Goal: Information Seeking & Learning: Learn about a topic

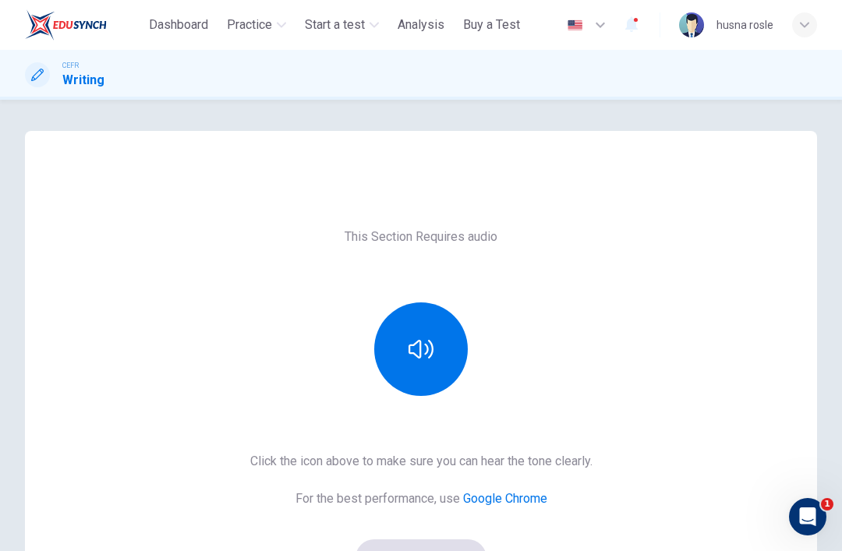
click at [158, 23] on span "Dashboard" at bounding box center [178, 25] width 59 height 19
click at [266, 32] on span "Practice" at bounding box center [249, 25] width 45 height 19
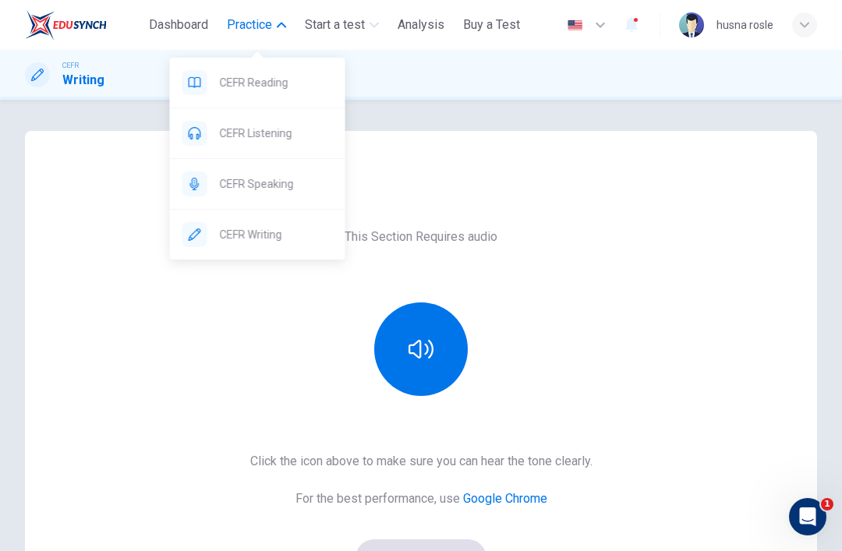
click at [296, 83] on span "CEFR Reading" at bounding box center [276, 82] width 113 height 19
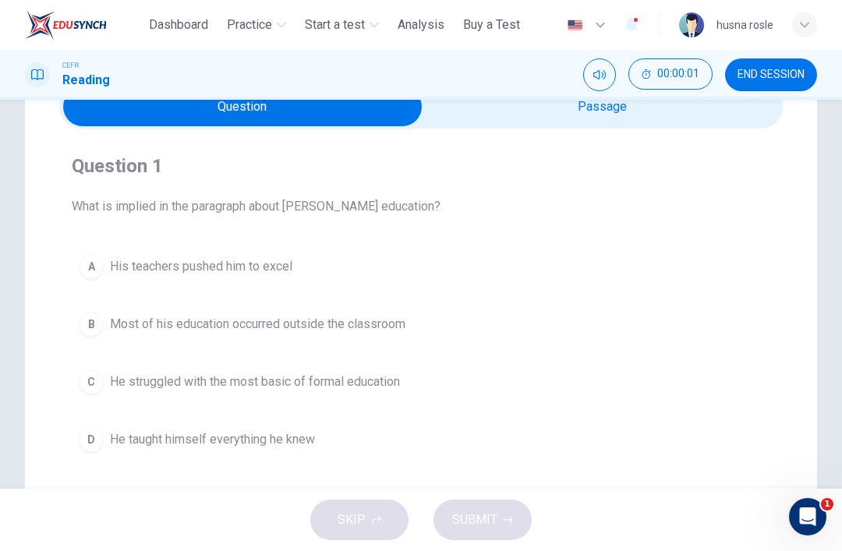
scroll to position [93, 0]
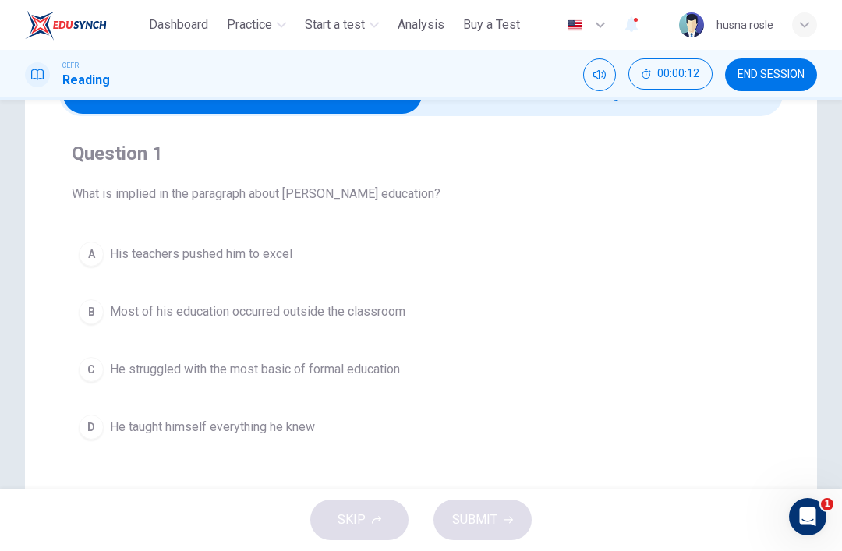
click at [384, 310] on span "Most of his education occurred outside the classroom" at bounding box center [258, 312] width 296 height 19
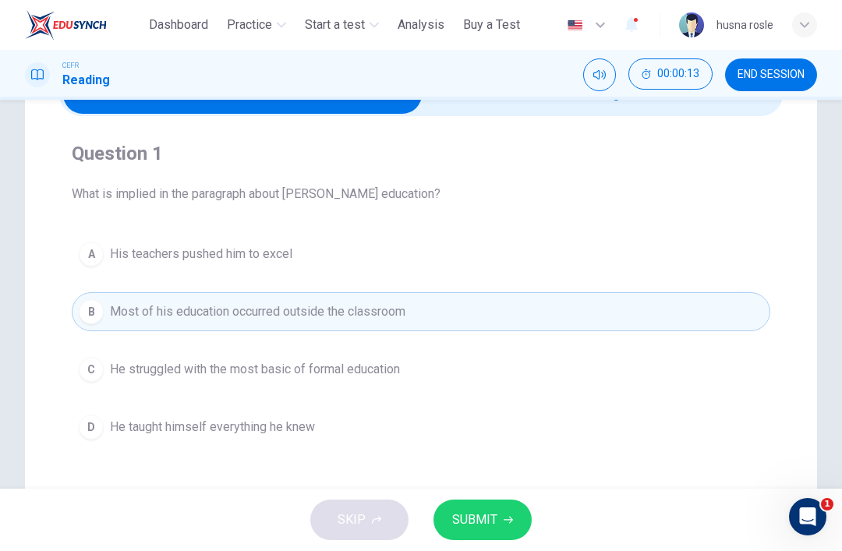
click at [490, 513] on span "SUBMIT" at bounding box center [474, 520] width 45 height 22
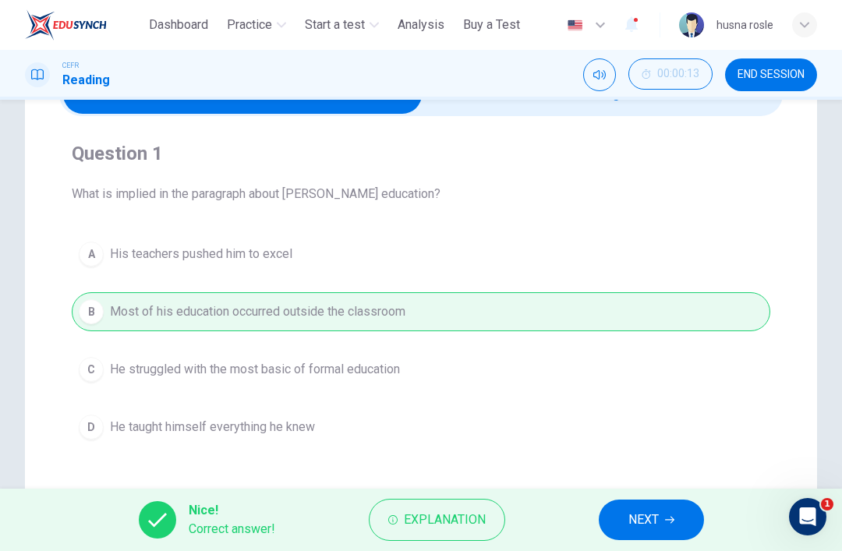
click at [619, 506] on button "NEXT" at bounding box center [651, 520] width 105 height 41
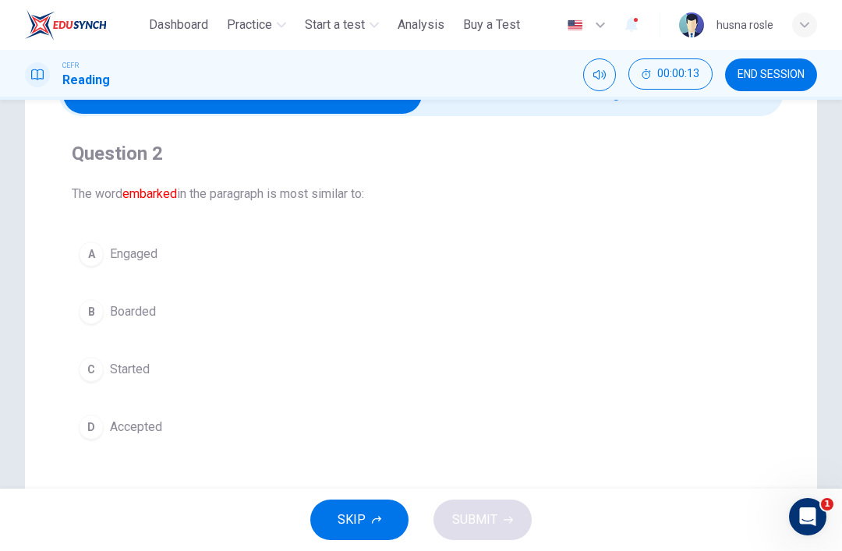
click at [597, 80] on icon "Mute" at bounding box center [599, 75] width 12 height 12
click at [143, 368] on span "Started" at bounding box center [130, 369] width 40 height 19
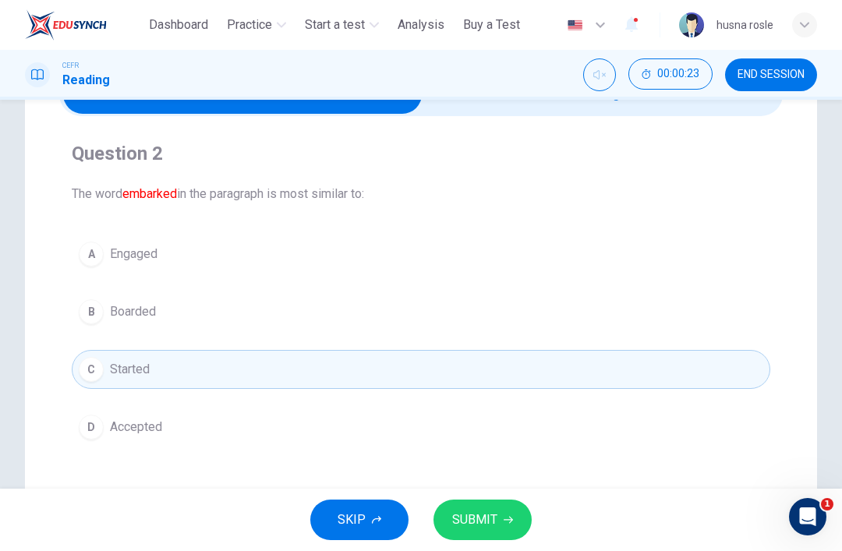
click at [487, 506] on button "SUBMIT" at bounding box center [483, 520] width 98 height 41
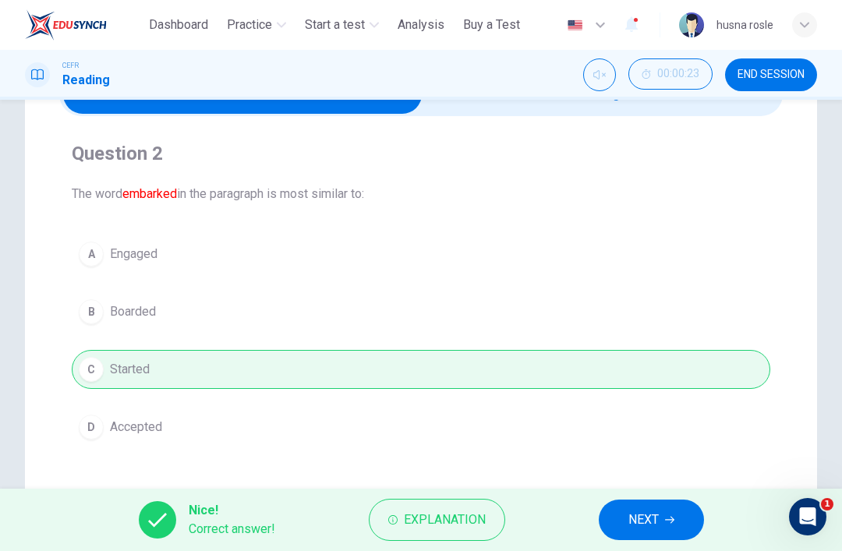
click at [651, 518] on span "NEXT" at bounding box center [644, 520] width 30 height 22
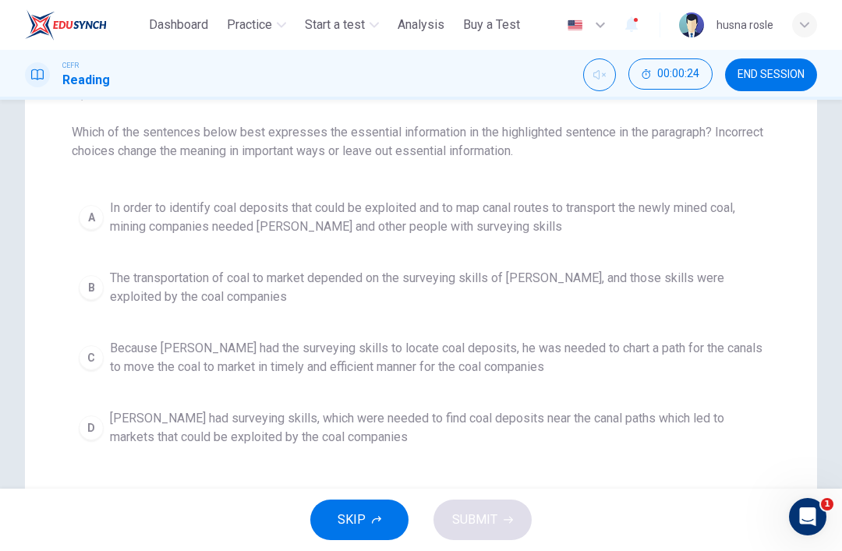
scroll to position [155, 0]
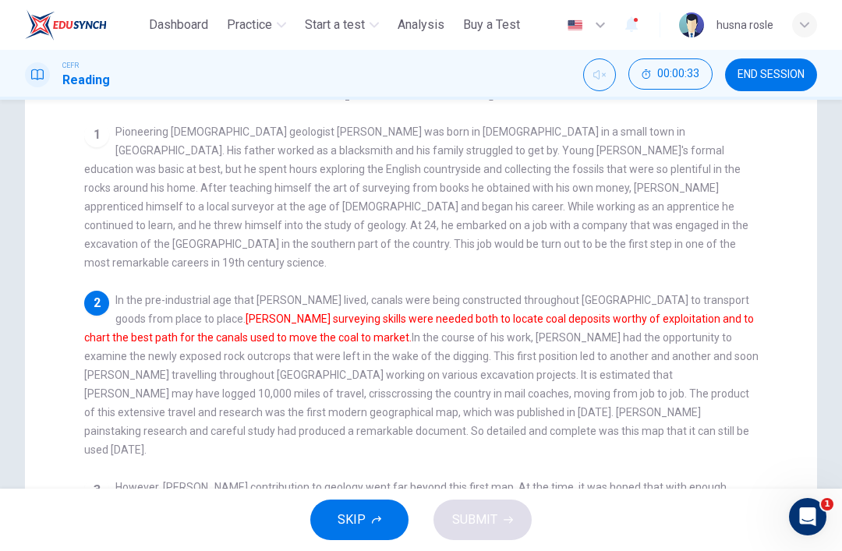
click at [101, 325] on font "[PERSON_NAME] surveying skills were needed both to locate coal deposits worthy …" at bounding box center [419, 328] width 670 height 31
click at [0, 416] on div "Question 3 Which of the sentences below best expresses the essential informatio…" at bounding box center [421, 345] width 842 height 739
click at [97, 305] on div "2 In the pre-industrial age that [PERSON_NAME] lived, canals were being constru…" at bounding box center [421, 375] width 675 height 168
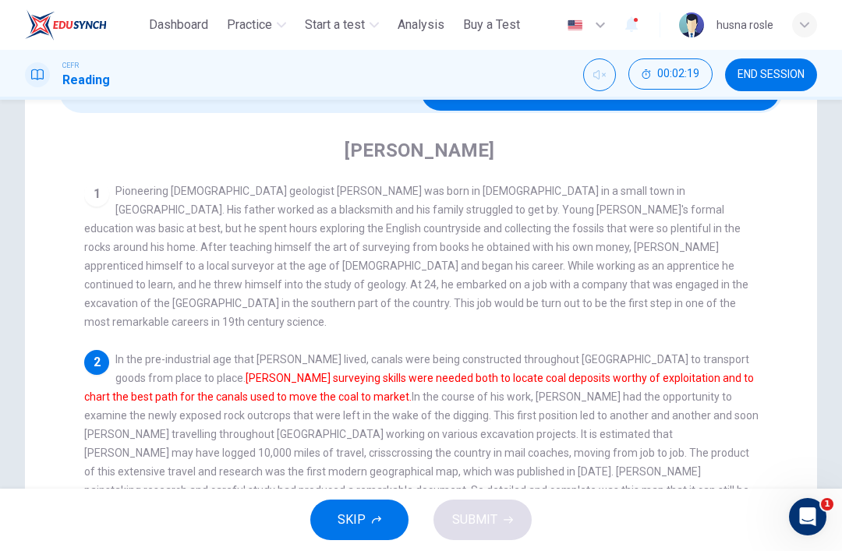
scroll to position [97, 0]
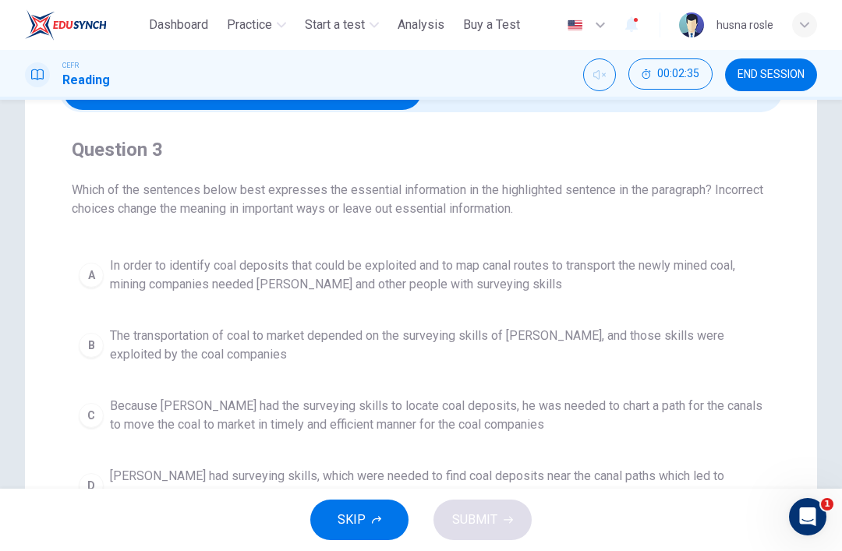
click at [105, 421] on button "C Because [PERSON_NAME] had the surveying skills to locate coal deposits, he wa…" at bounding box center [421, 415] width 699 height 51
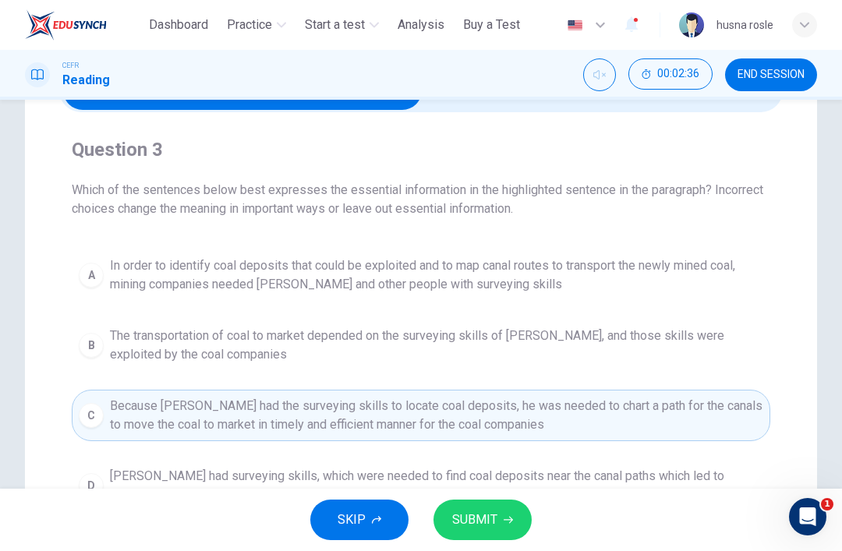
click at [491, 519] on span "SUBMIT" at bounding box center [474, 520] width 45 height 22
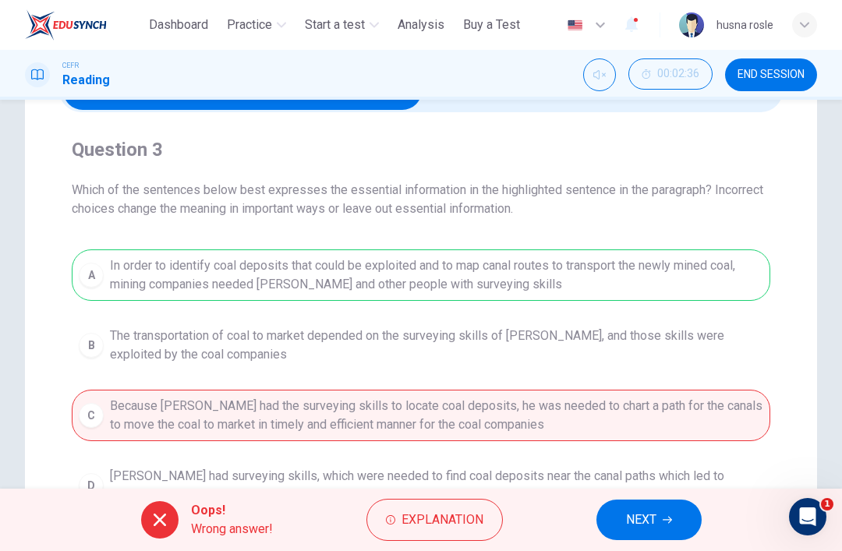
click at [637, 515] on span "NEXT" at bounding box center [641, 520] width 30 height 22
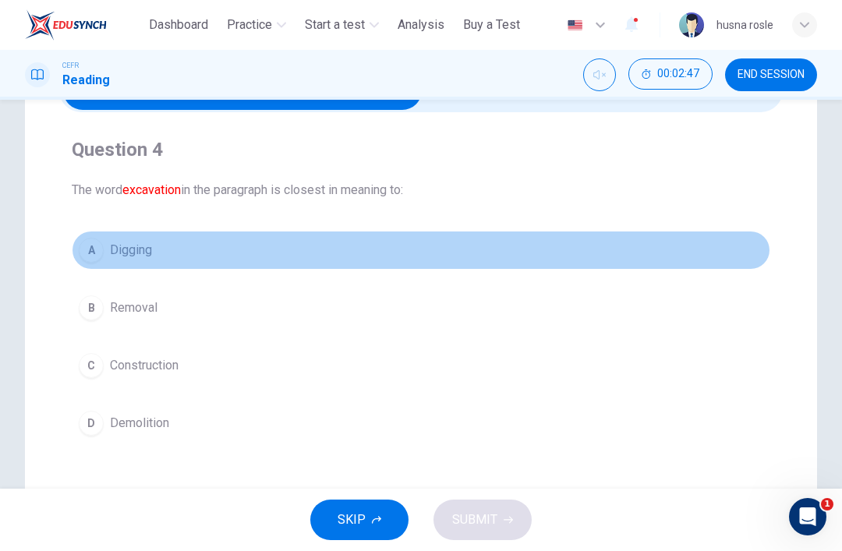
click at [89, 238] on div "A" at bounding box center [91, 250] width 25 height 25
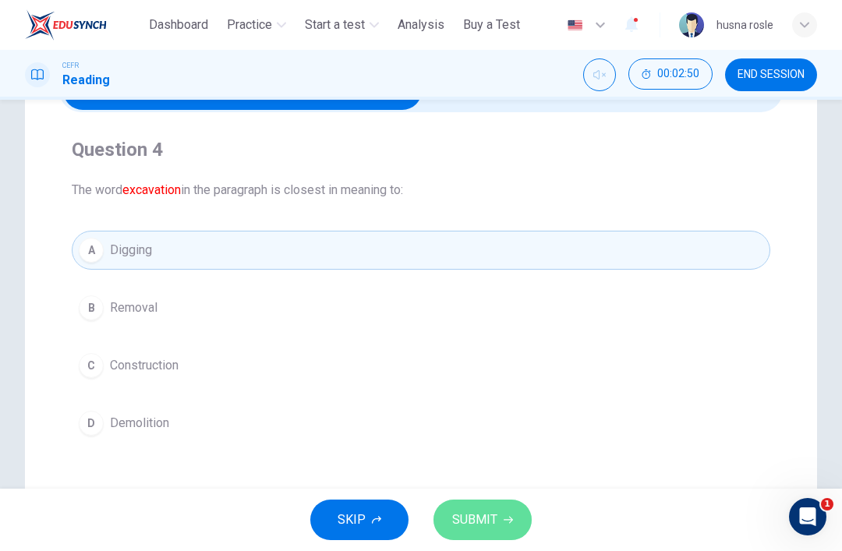
click at [510, 510] on button "SUBMIT" at bounding box center [483, 520] width 98 height 41
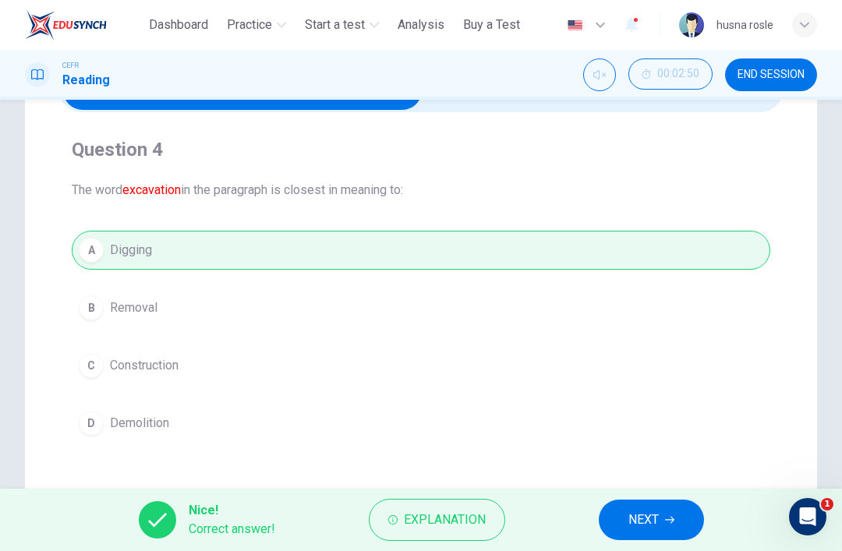
click at [657, 506] on button "NEXT" at bounding box center [651, 520] width 105 height 41
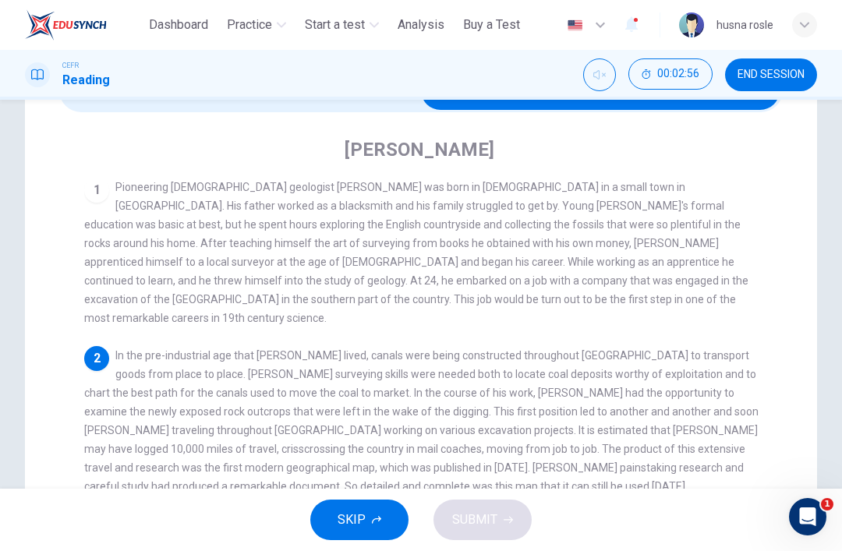
scroll to position [5, 0]
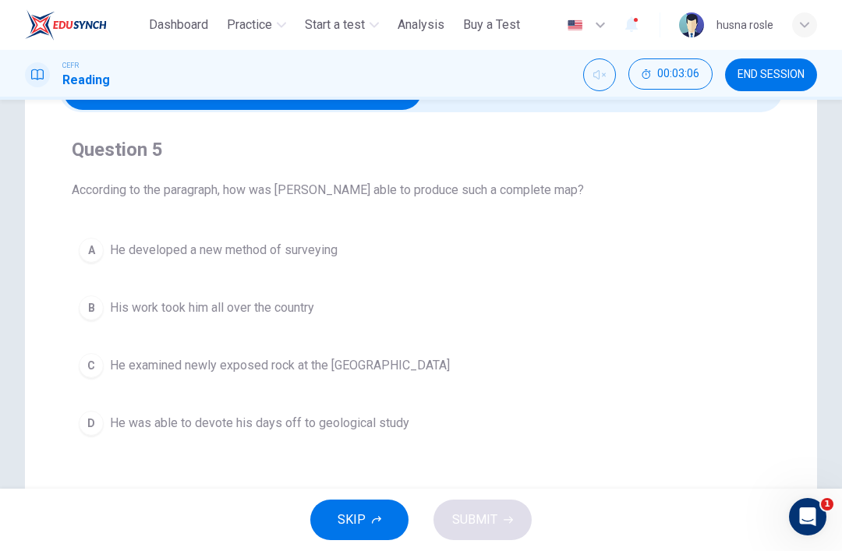
click at [81, 305] on div "B" at bounding box center [91, 308] width 25 height 25
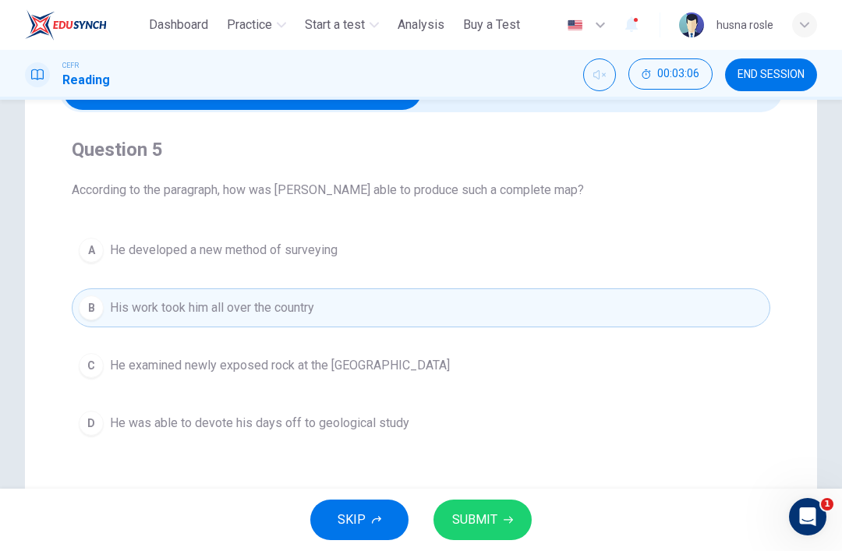
click at [506, 506] on button "SUBMIT" at bounding box center [483, 520] width 98 height 41
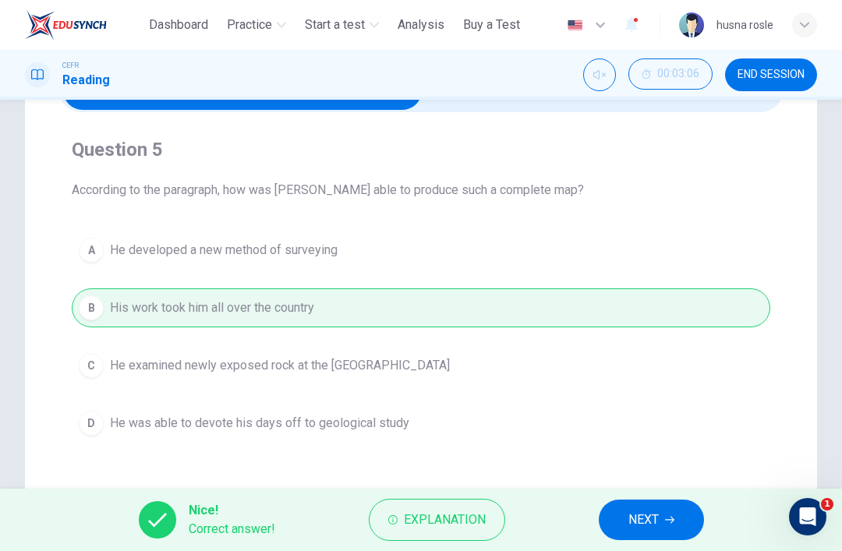
click at [665, 506] on button "NEXT" at bounding box center [651, 520] width 105 height 41
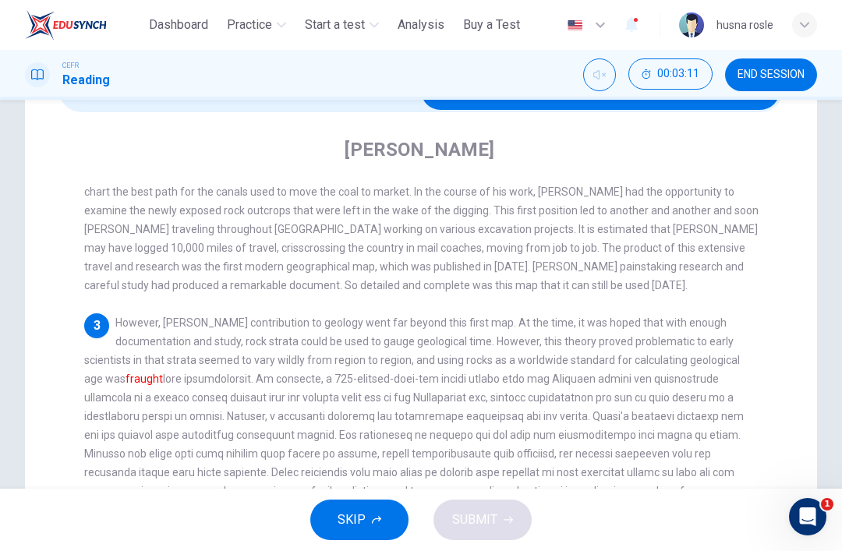
scroll to position [206, 0]
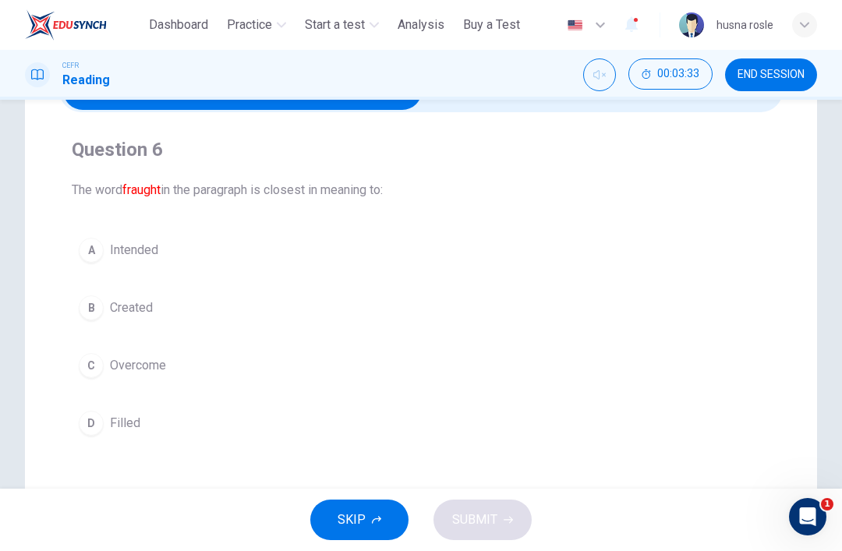
click at [107, 299] on button "B Created" at bounding box center [421, 308] width 699 height 39
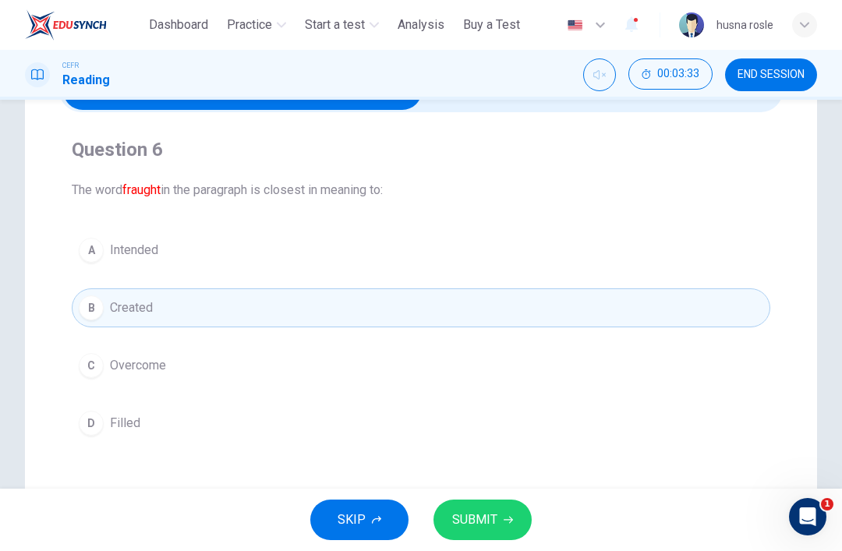
click at [518, 504] on button "SUBMIT" at bounding box center [483, 520] width 98 height 41
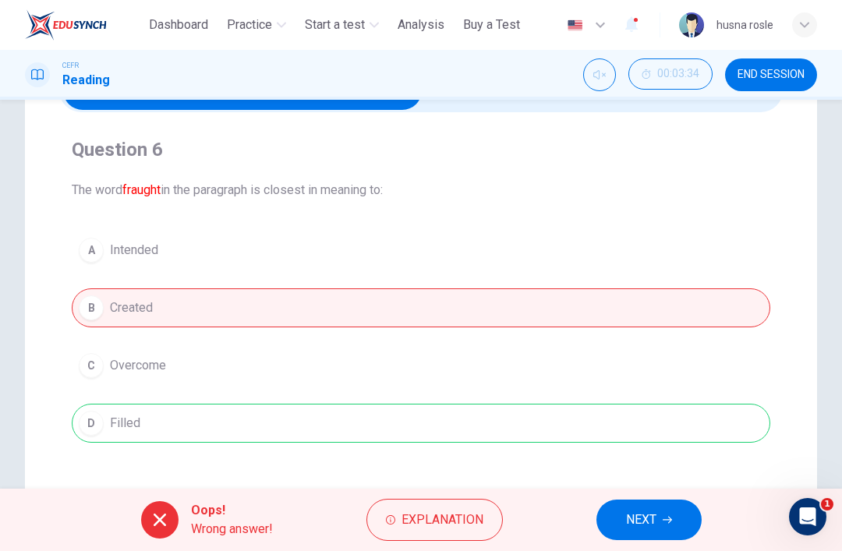
click at [668, 504] on button "NEXT" at bounding box center [649, 520] width 105 height 41
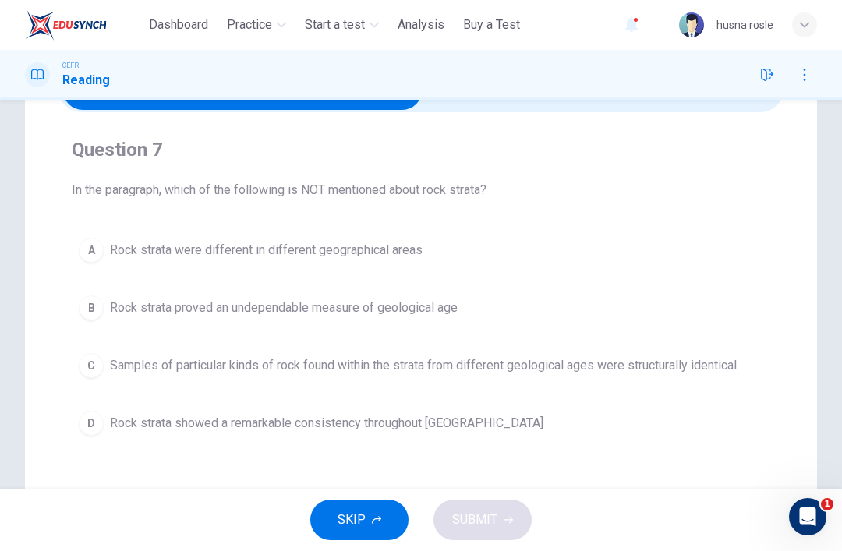
scroll to position [34, 0]
